Goal: Task Accomplishment & Management: Manage account settings

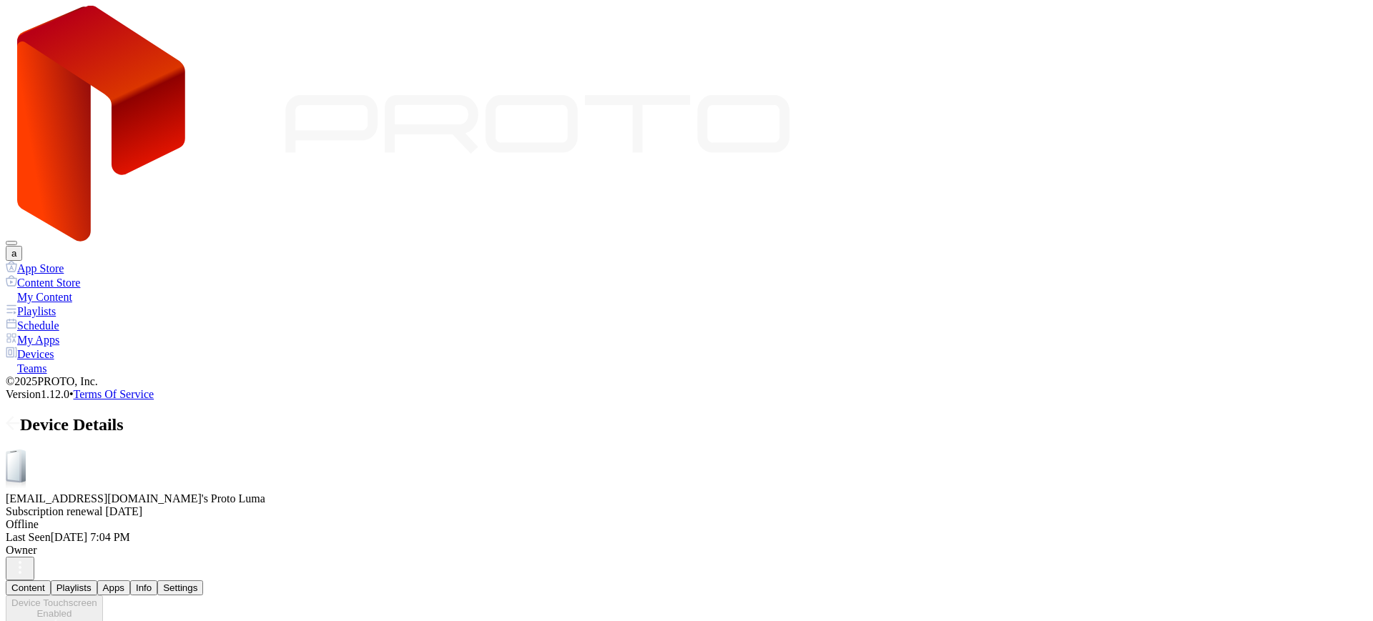
click at [21, 572] on icon "button" at bounding box center [19, 572] width 1 height 1
click at [29, 559] on icon "button" at bounding box center [19, 567] width 17 height 17
click at [157, 581] on button "Info" at bounding box center [143, 588] width 27 height 15
click at [22, 246] on button "a" at bounding box center [14, 253] width 16 height 15
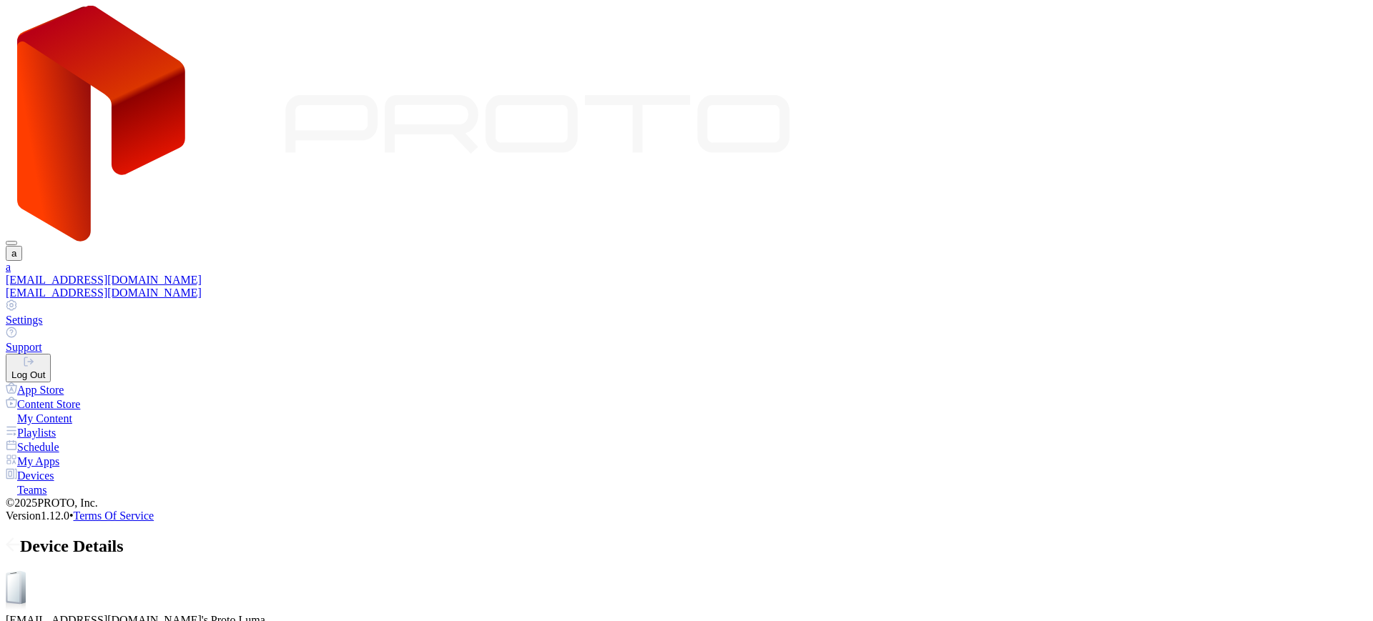
click at [1221, 314] on div "Settings" at bounding box center [687, 320] width 1362 height 13
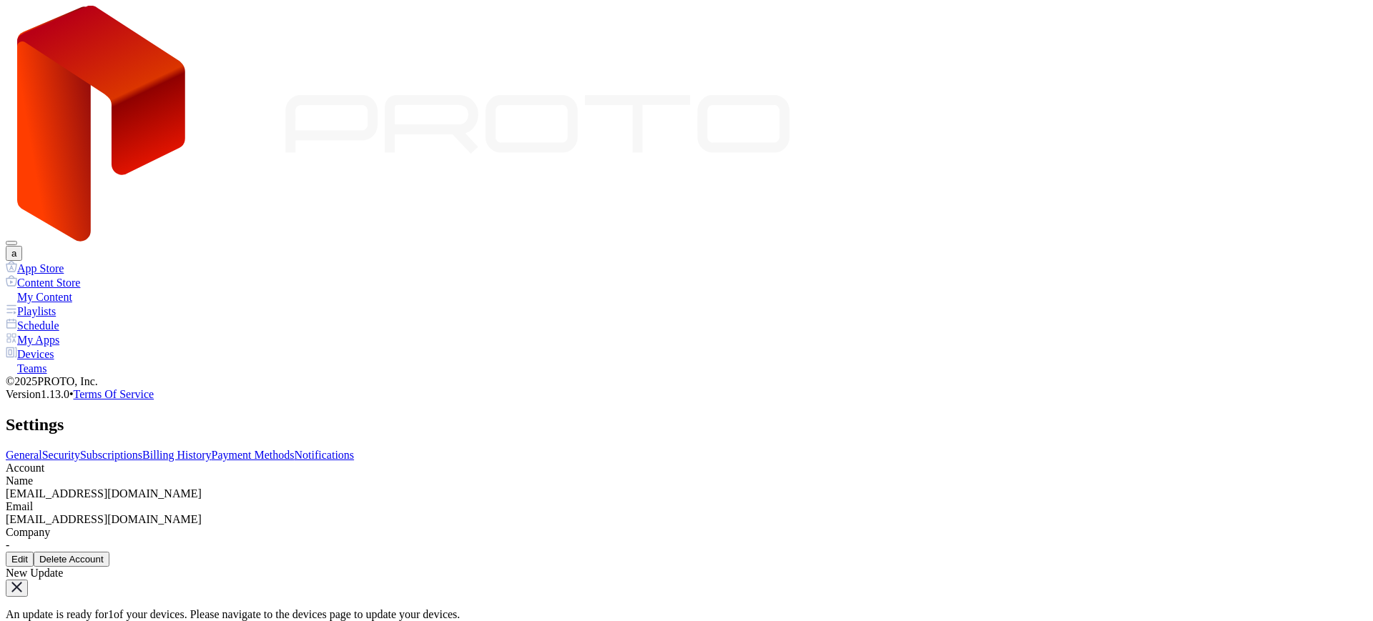
click at [211, 449] on link "Billing History" at bounding box center [176, 455] width 69 height 12
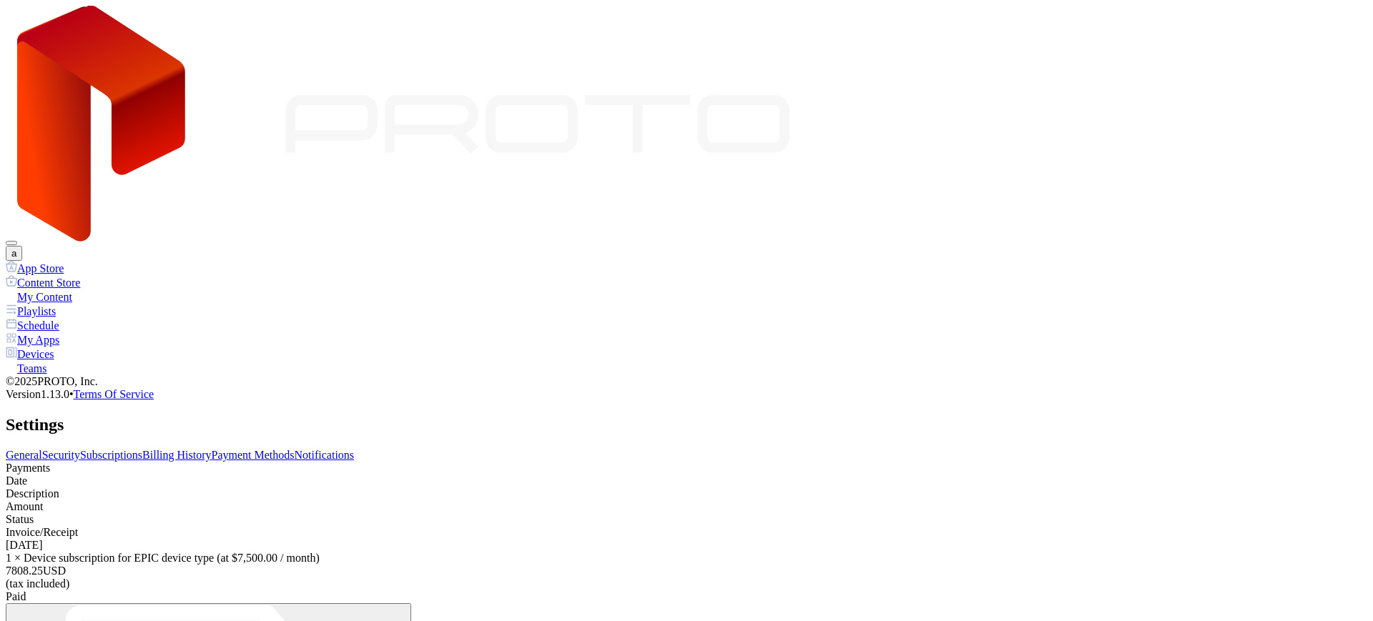
click at [295, 449] on link "Payment Methods" at bounding box center [253, 455] width 83 height 12
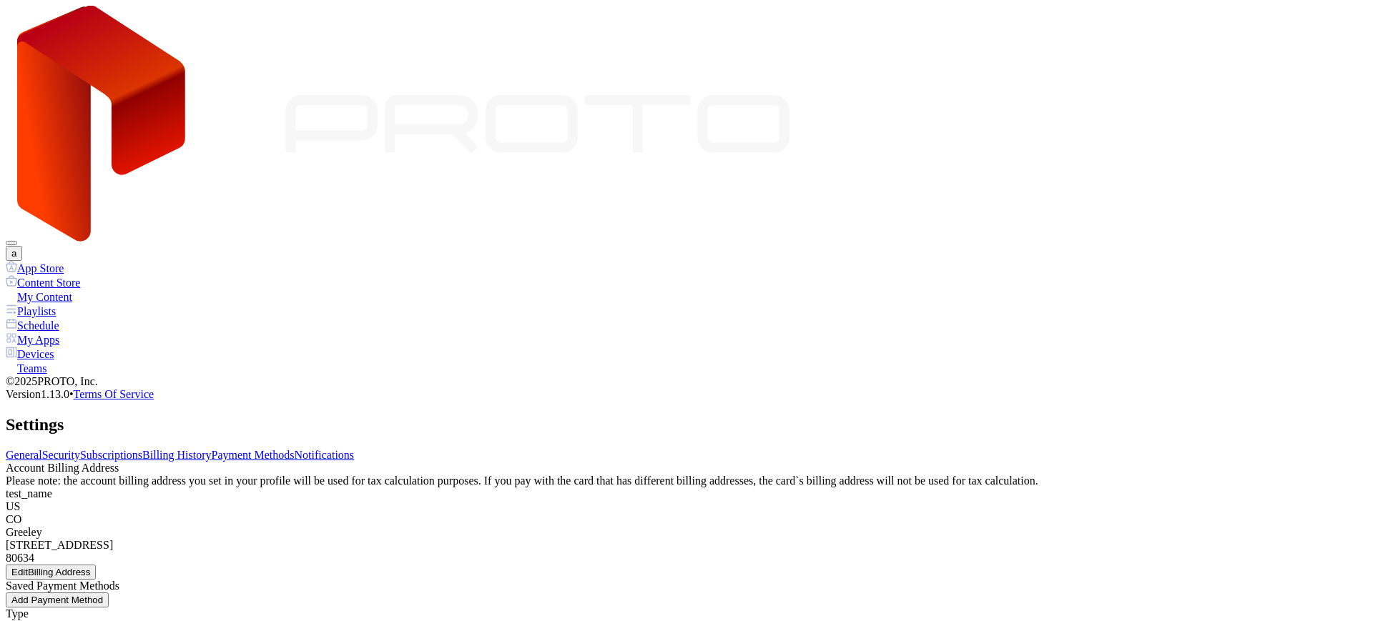
click at [142, 449] on link "Subscriptions" at bounding box center [111, 455] width 62 height 12
